Goal: Navigation & Orientation: Find specific page/section

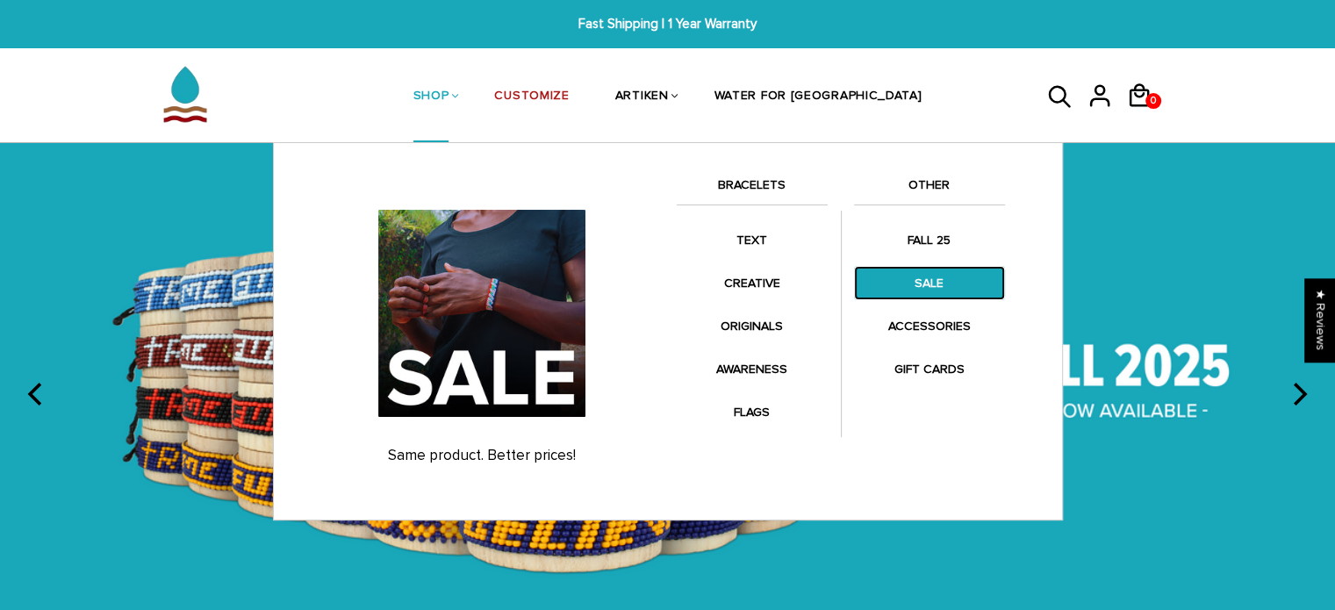
click at [910, 277] on link "SALE" at bounding box center [929, 283] width 151 height 34
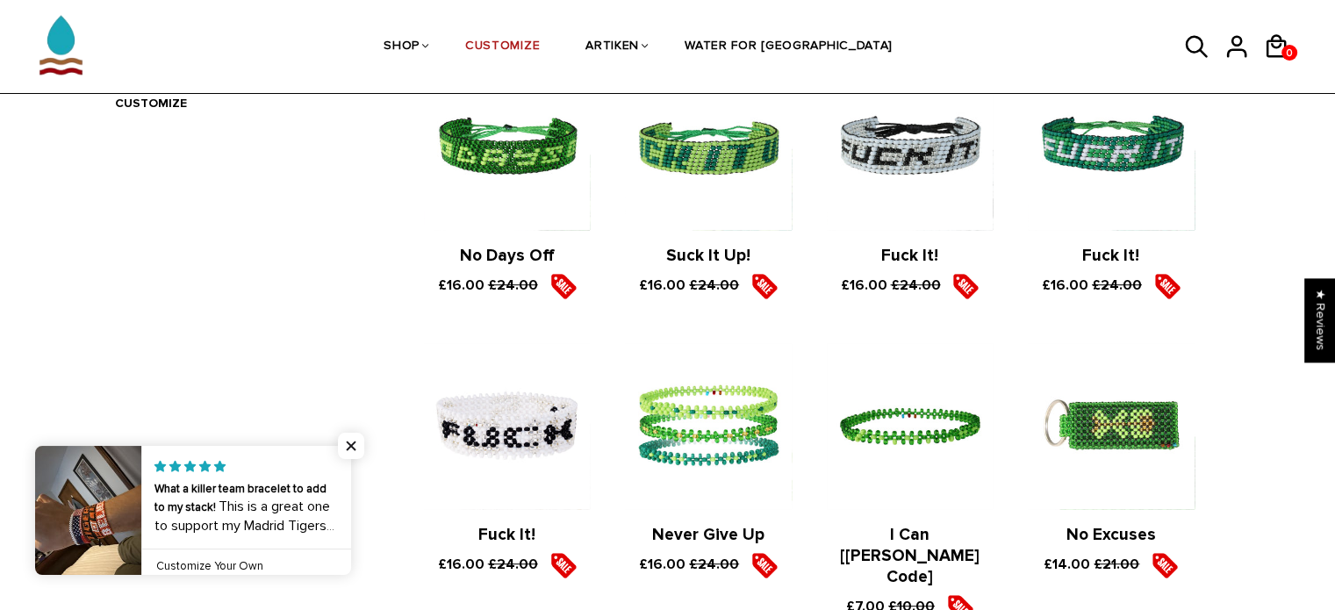
scroll to position [702, 0]
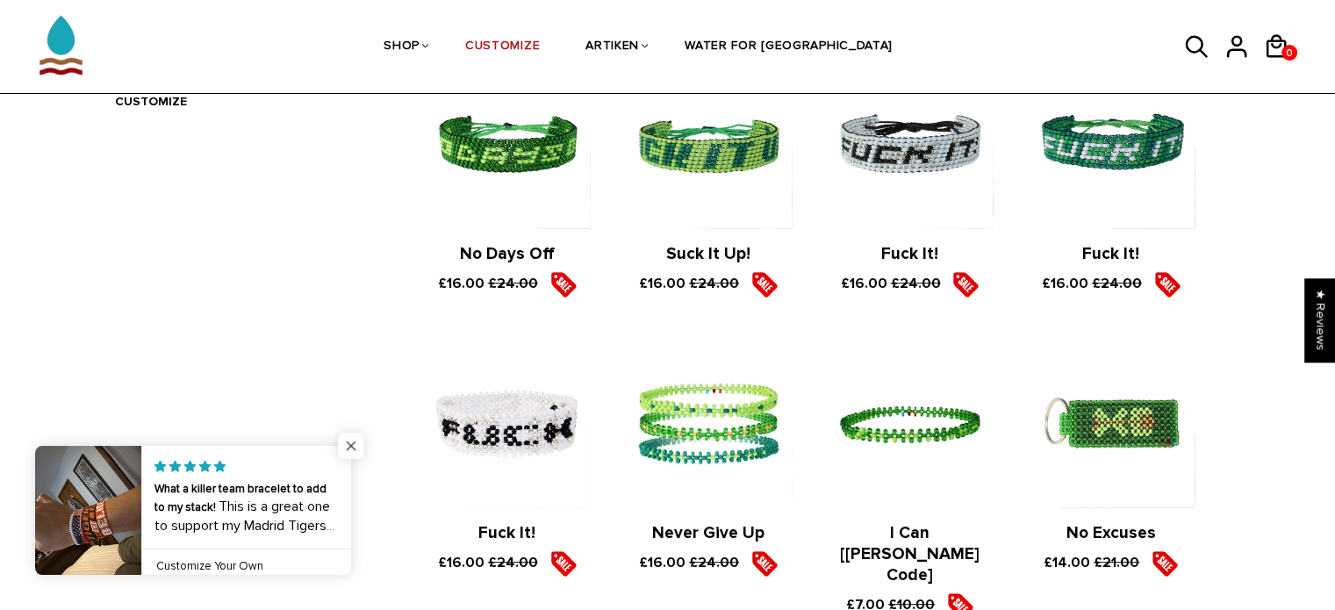
click at [349, 443] on span "Close popup widget" at bounding box center [351, 446] width 26 height 26
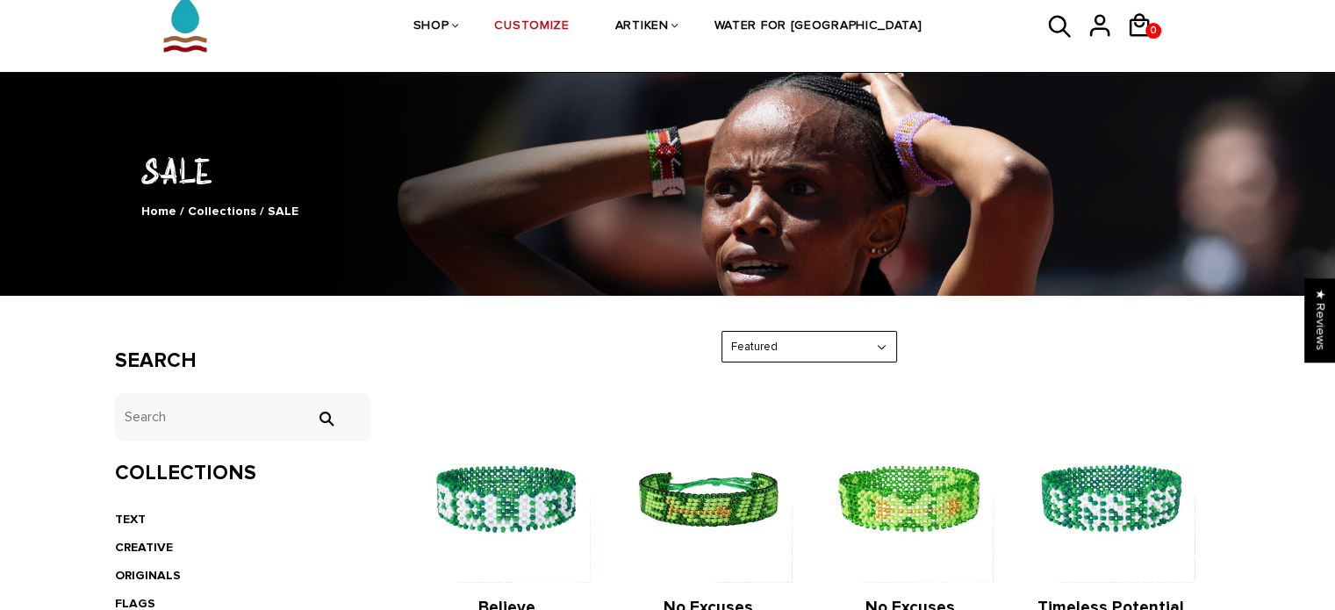
scroll to position [35, 0]
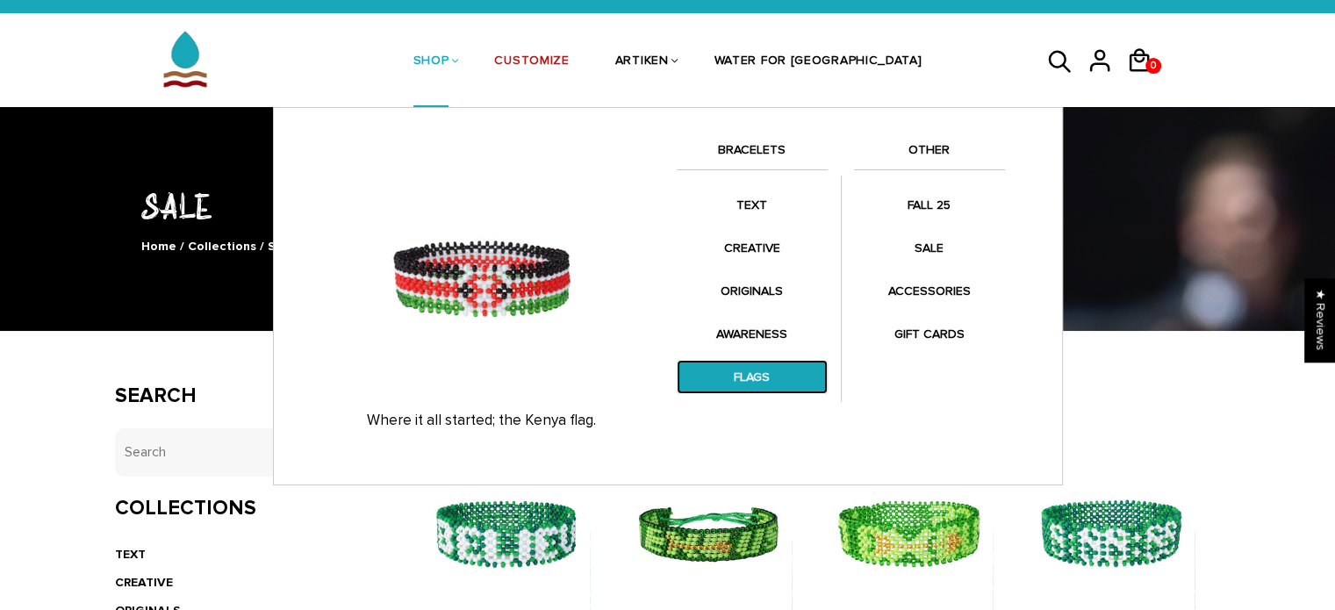
click at [769, 368] on link "FLAGS" at bounding box center [752, 377] width 151 height 34
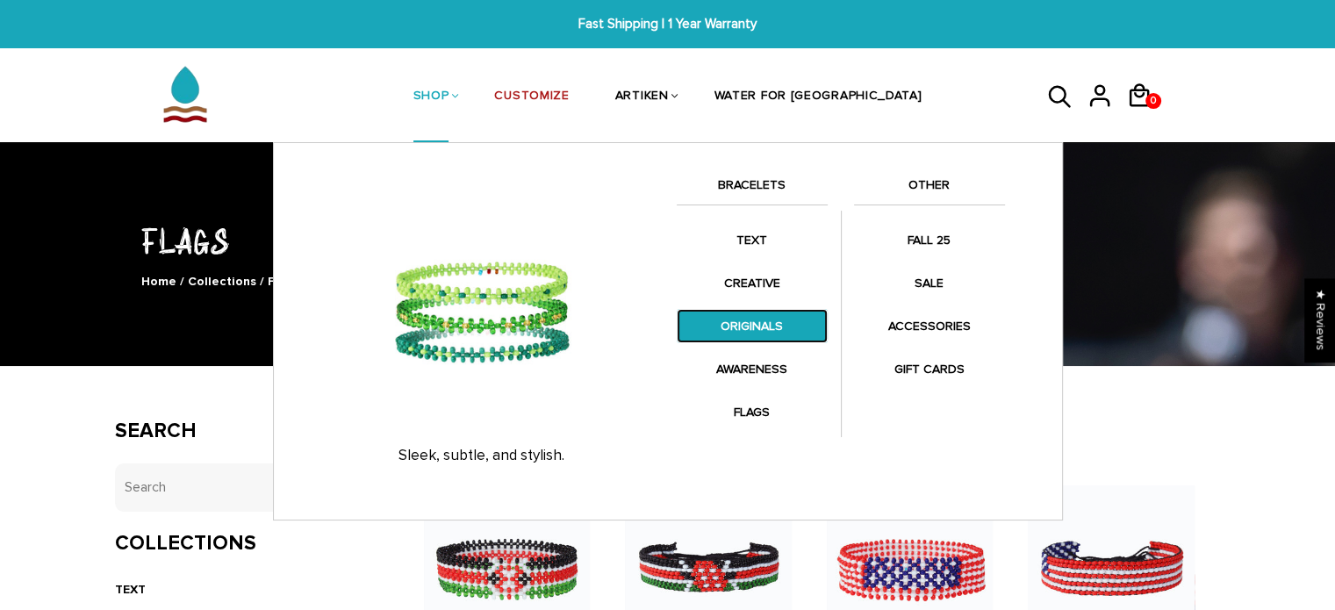
click at [756, 325] on link "ORIGINALS" at bounding box center [752, 326] width 151 height 34
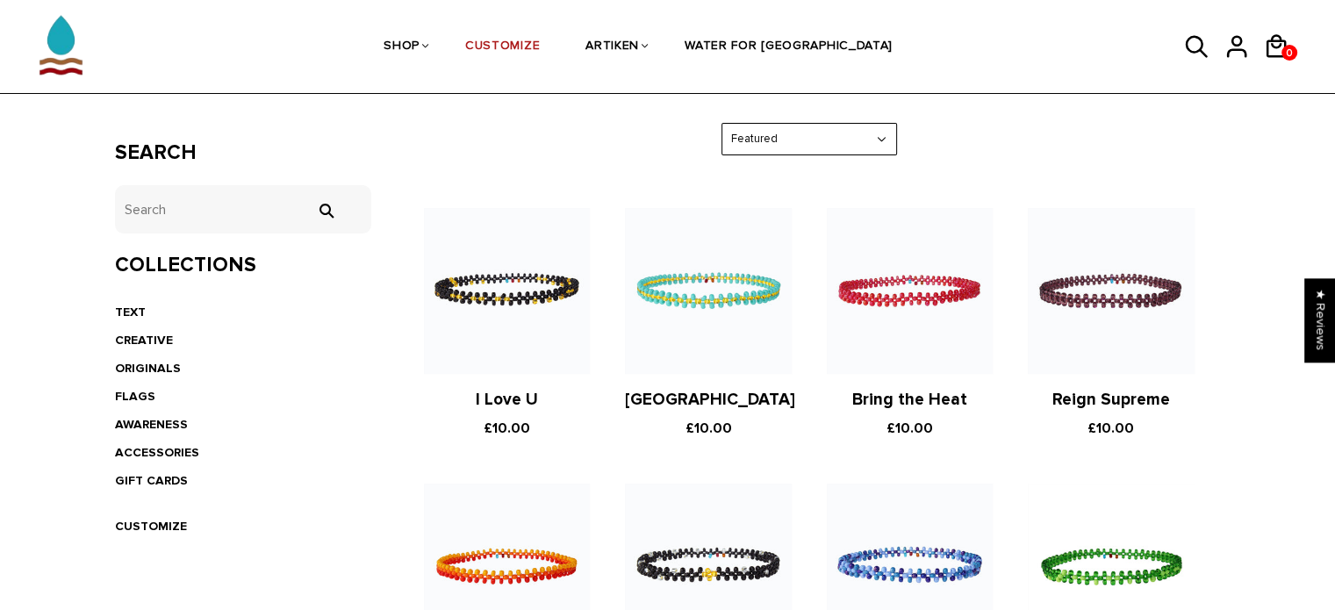
scroll to position [281, 0]
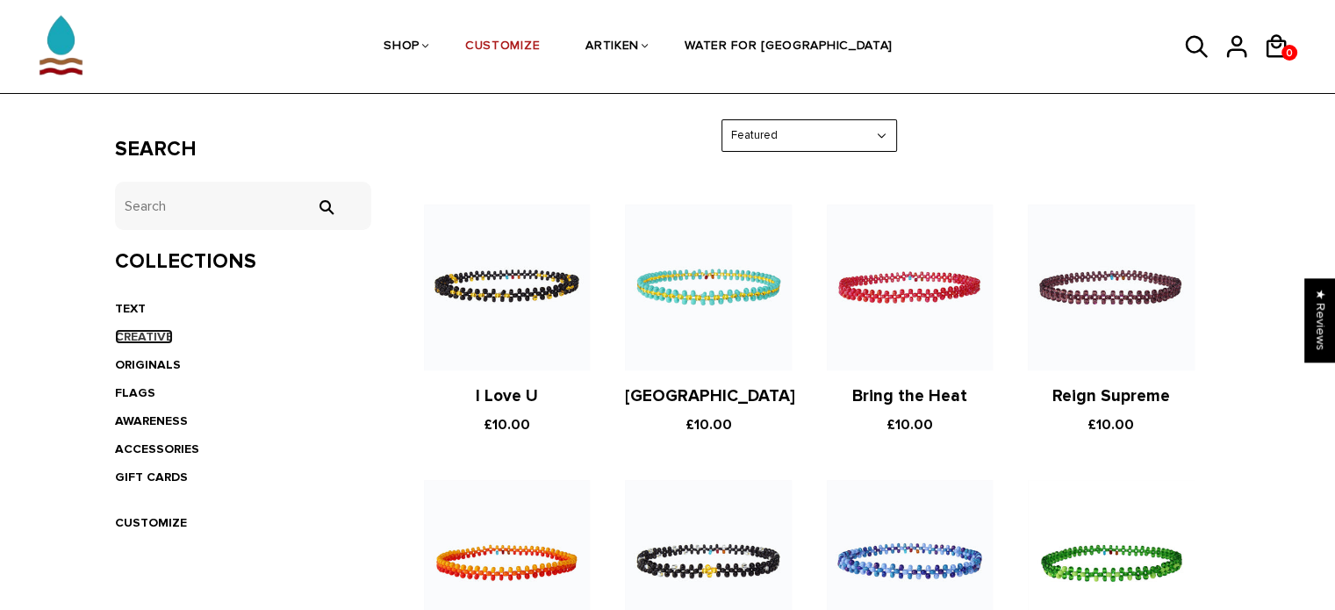
click at [155, 330] on link "CREATIVE" at bounding box center [144, 336] width 58 height 15
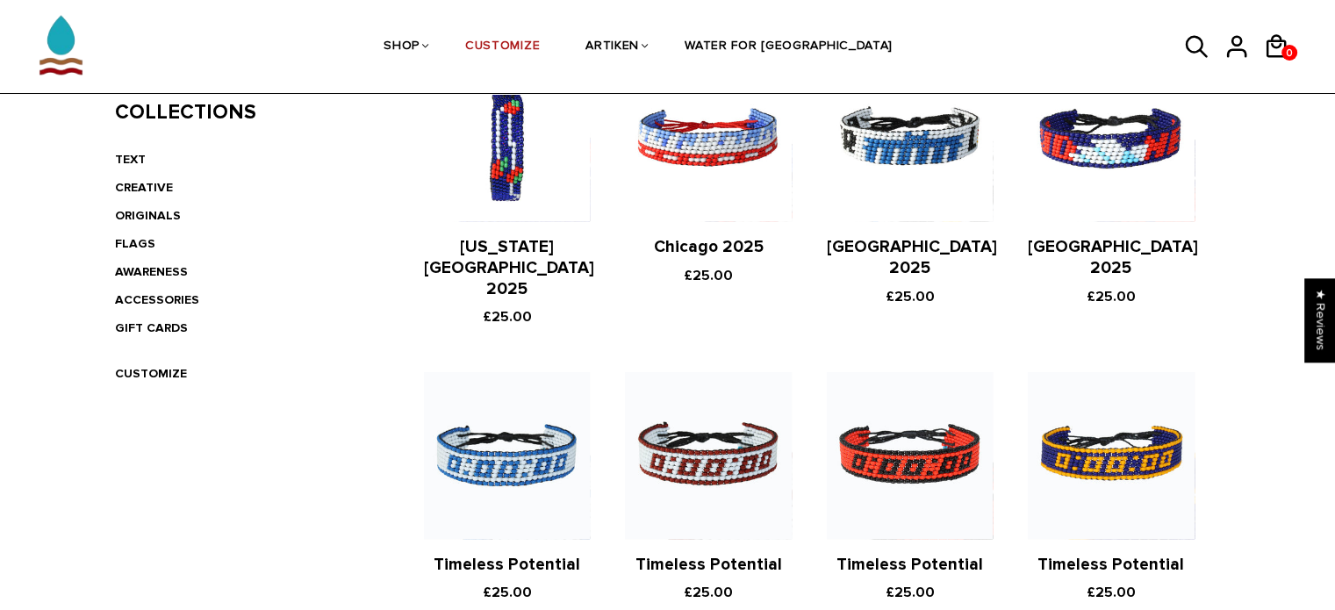
scroll to position [417, 0]
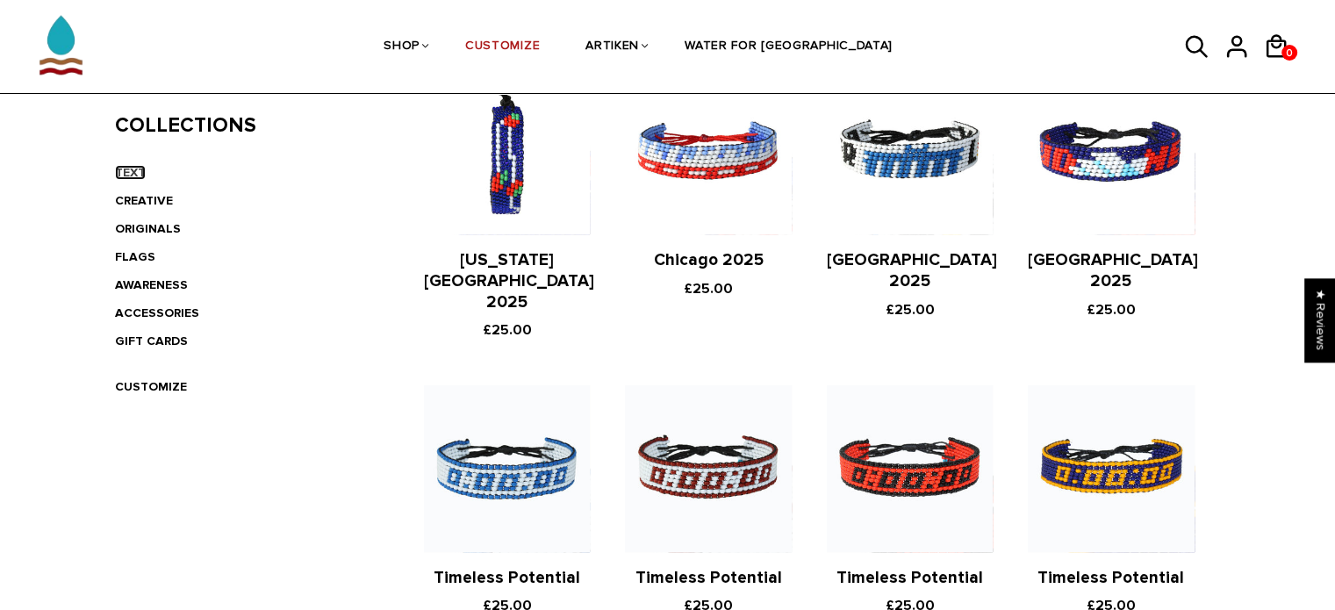
click at [136, 177] on link "TEXT" at bounding box center [130, 172] width 31 height 15
